Goal: Task Accomplishment & Management: Manage account settings

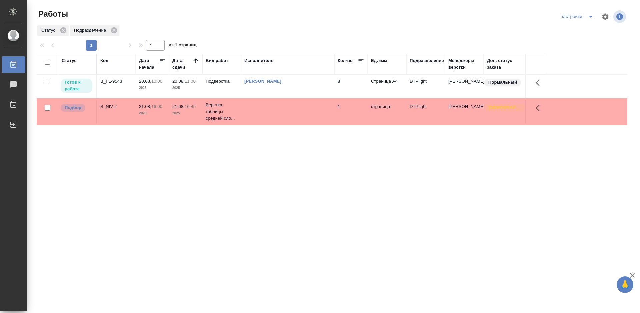
click at [117, 80] on div "B_FL-9543" at bounding box center [116, 81] width 32 height 7
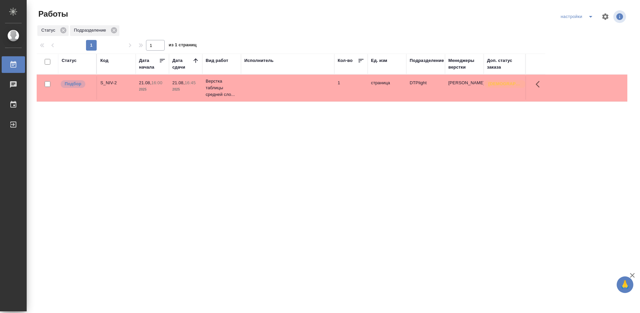
click at [242, 148] on div "Статус Код Дата начала Дата сдачи Вид работ Исполнитель Кол-во Ед. изм Подразде…" at bounding box center [332, 174] width 590 height 240
click at [110, 84] on div "S_NIV-2" at bounding box center [116, 83] width 32 height 7
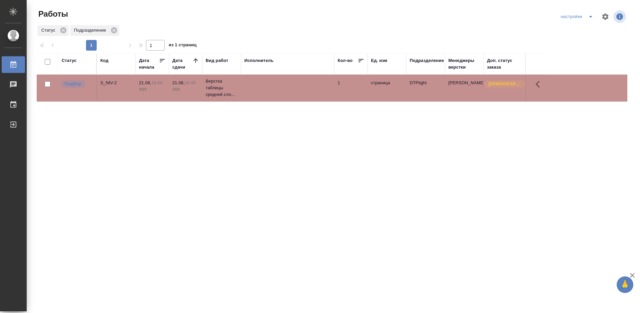
click at [110, 84] on div "S_NIV-2" at bounding box center [116, 83] width 32 height 7
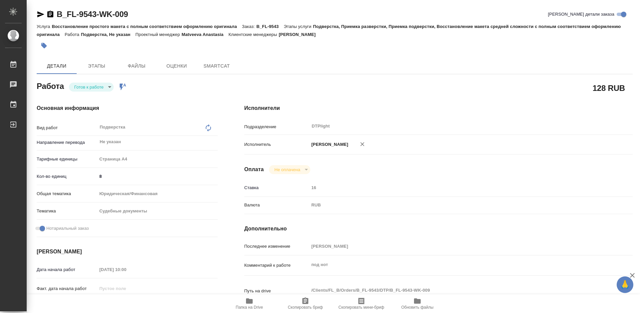
type textarea "x"
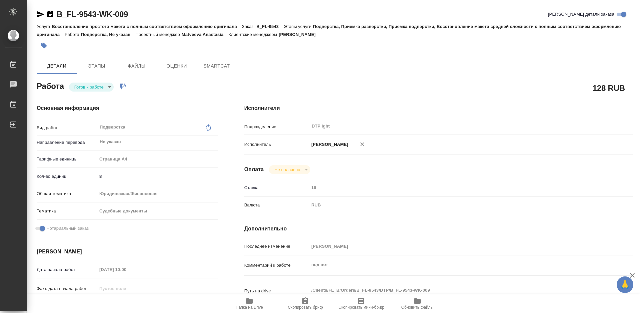
type textarea "x"
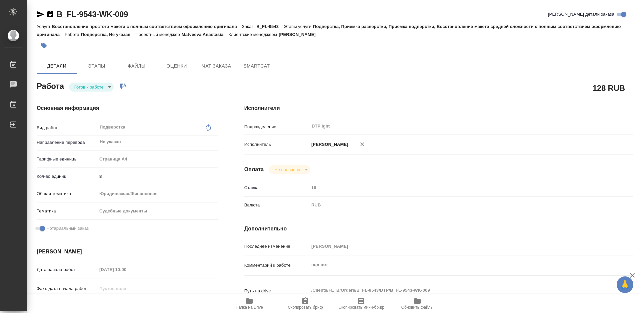
type textarea "x"
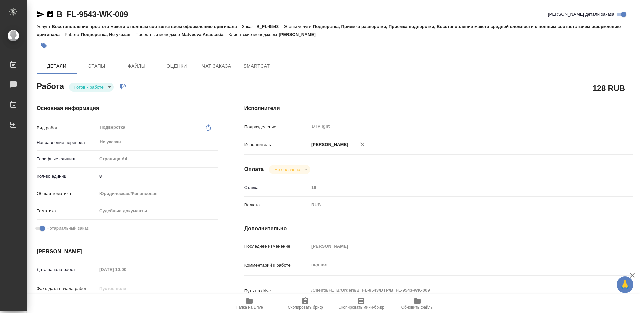
click at [256, 305] on span "Папка на Drive" at bounding box center [249, 307] width 27 height 5
type textarea "x"
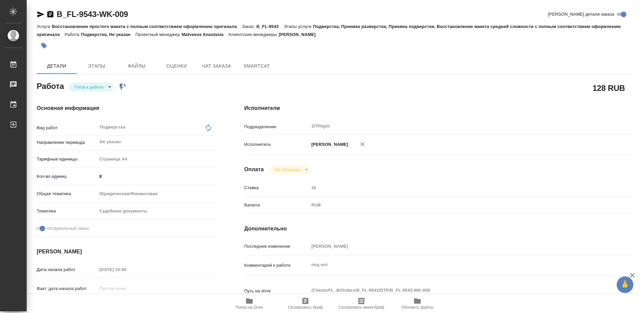
type textarea "x"
click at [98, 86] on body "🙏 .cls-1 fill:#fff; AWATERA [PERSON_NAME] Работы 0 Чаты График Выйти B_FL-9543-…" at bounding box center [320, 156] width 640 height 313
click at [96, 85] on button "В работе" at bounding box center [85, 86] width 22 height 7
type textarea "x"
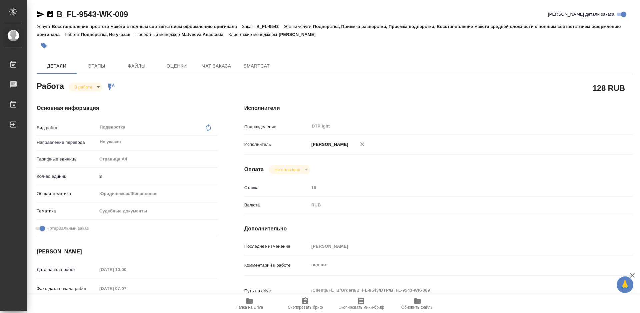
type textarea "x"
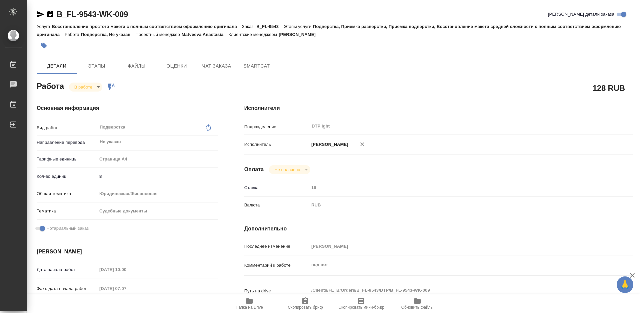
type textarea "x"
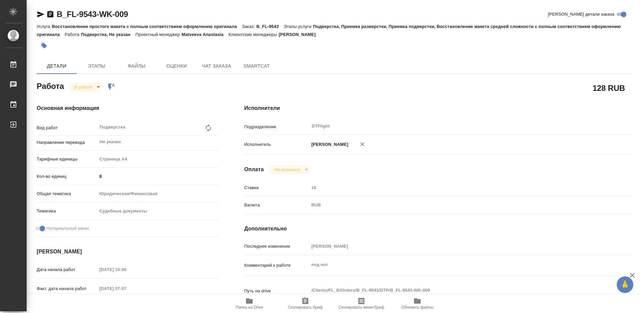
type textarea "x"
click at [86, 89] on body "🙏 .cls-1 fill:#fff; AWATERA [PERSON_NAME] Работы 0 Чаты График Выйти B_FL-9543-…" at bounding box center [320, 156] width 640 height 313
click at [181, 103] on div at bounding box center [320, 156] width 640 height 313
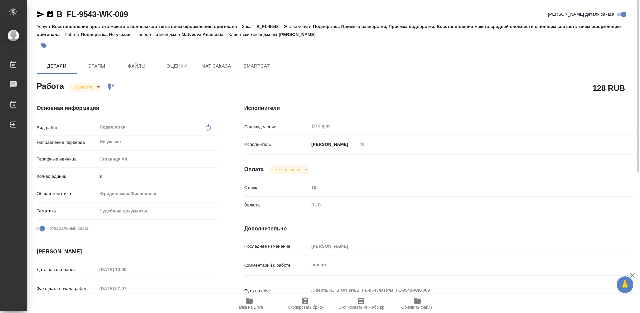
click at [94, 87] on body "🙏 .cls-1 fill:#fff; AWATERA [PERSON_NAME] Работы 0 Чаты График Выйти B_FL-9543-…" at bounding box center [320, 156] width 640 height 313
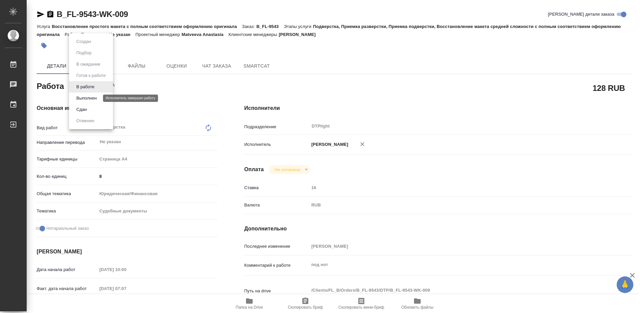
click at [92, 98] on button "Выполнен" at bounding box center [86, 98] width 24 height 7
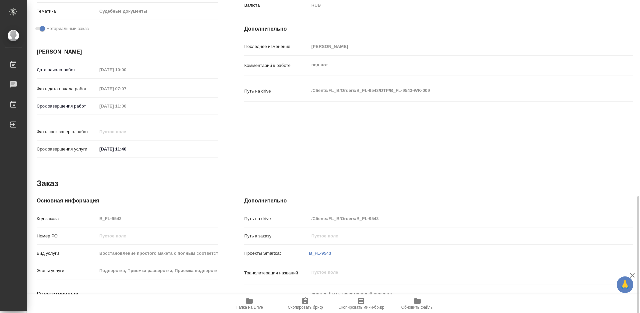
scroll to position [255, 0]
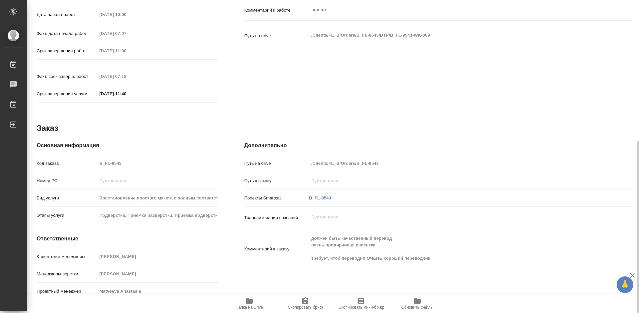
type textarea "x"
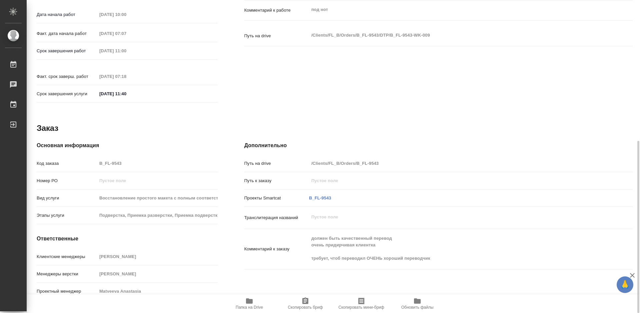
type textarea "x"
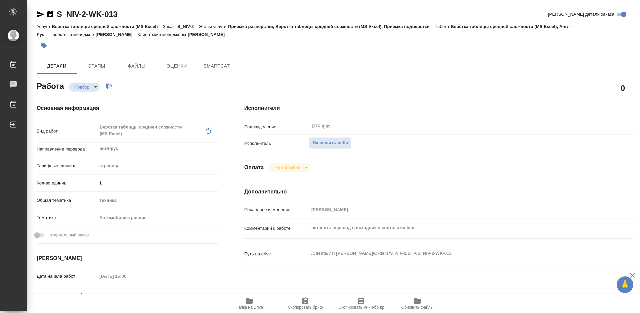
type textarea "x"
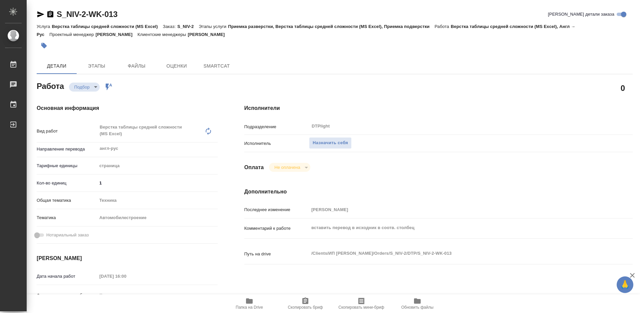
type textarea "x"
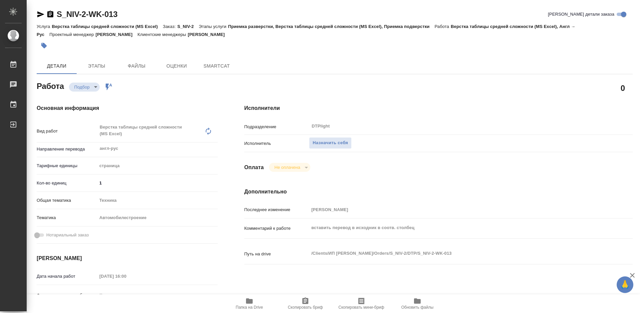
type textarea "x"
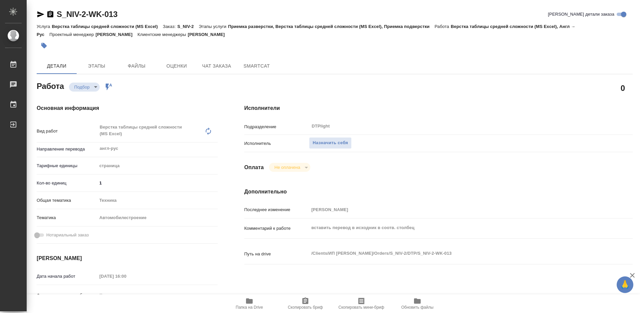
type textarea "x"
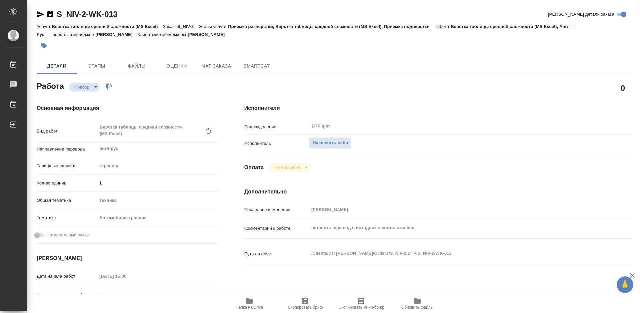
type textarea "x"
